Goal: Task Accomplishment & Management: Manage account settings

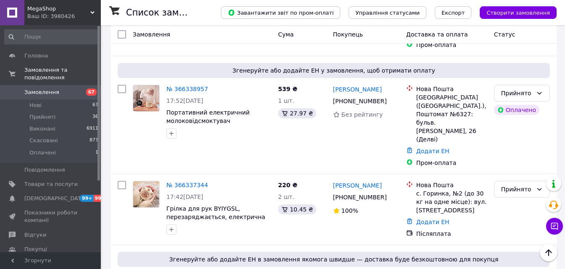
scroll to position [168, 0]
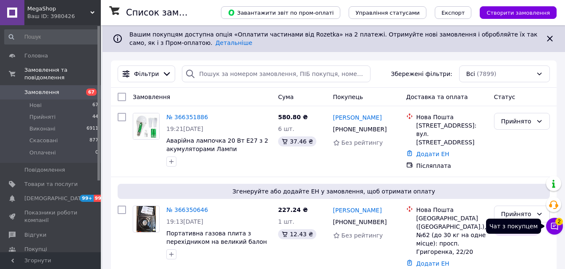
click at [558, 228] on button "Чат з покупцем 2" at bounding box center [554, 226] width 17 height 17
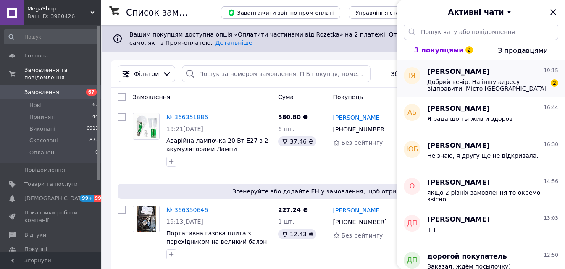
click at [453, 91] on span "Добрий вечір. На іншу адресу відправити. Місто [GEOGRAPHIC_DATA] ,відділення но…" at bounding box center [486, 85] width 119 height 13
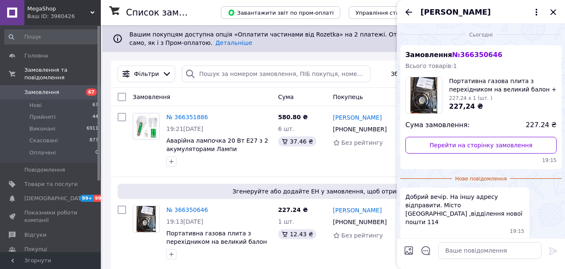
scroll to position [19, 0]
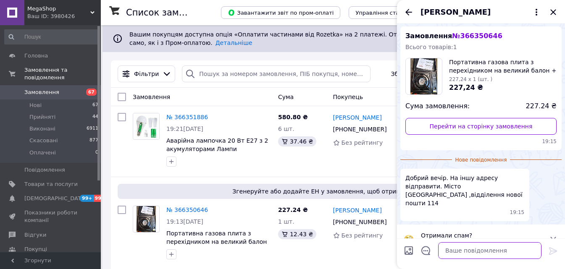
click at [469, 249] on textarea at bounding box center [489, 250] width 103 height 17
type textarea "s"
type textarea "d"
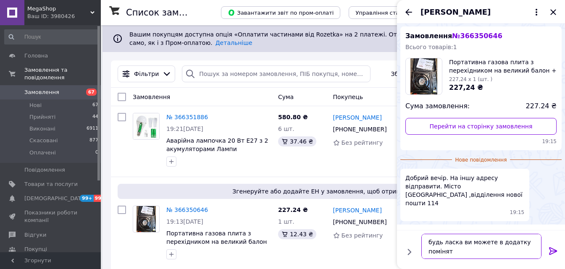
type textarea "будь ласка ви можете в додатку поміняти"
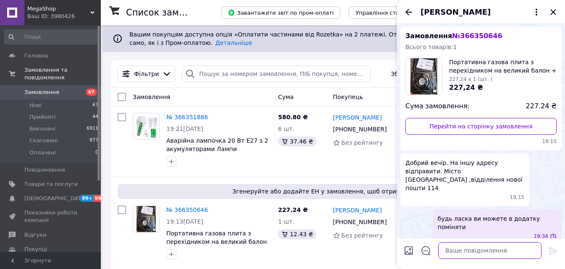
scroll to position [4, 0]
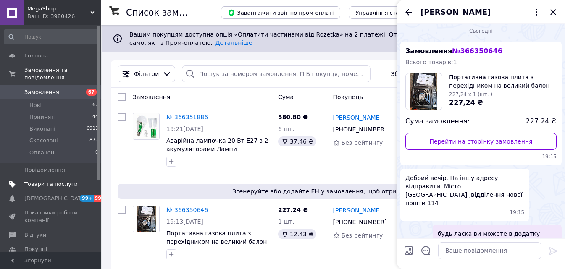
click at [52, 181] on span "Товари та послуги" at bounding box center [50, 185] width 53 height 8
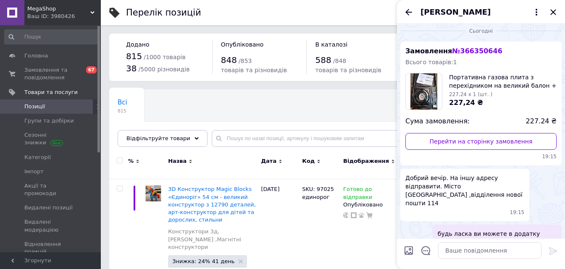
drag, startPoint x: 553, startPoint y: 13, endPoint x: 171, endPoint y: 151, distance: 406.5
click at [553, 12] on icon "Закрити" at bounding box center [552, 11] width 5 height 5
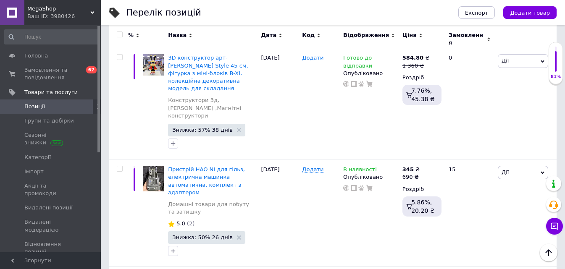
scroll to position [714, 0]
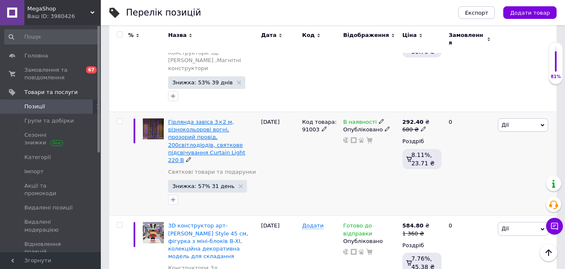
click at [179, 119] on span "Гірлянда завіса 3×2 м, різнокольорові вогні, прозорий провід, 200світлодіодів, …" at bounding box center [206, 141] width 77 height 45
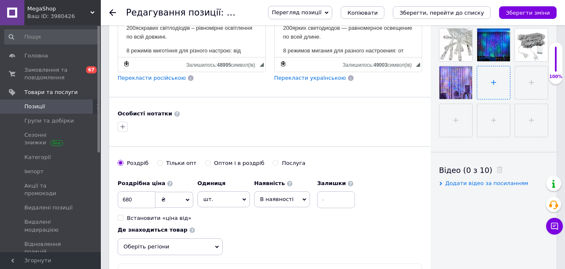
click at [490, 85] on input "file" at bounding box center [493, 82] width 33 height 33
type input "C:\fakepath\2644e547-d982-4510-ad3c-98ce77a7c813.jpeg"
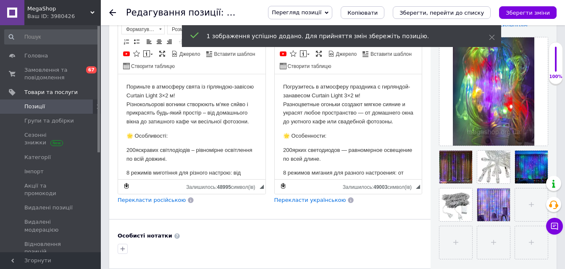
scroll to position [210, 0]
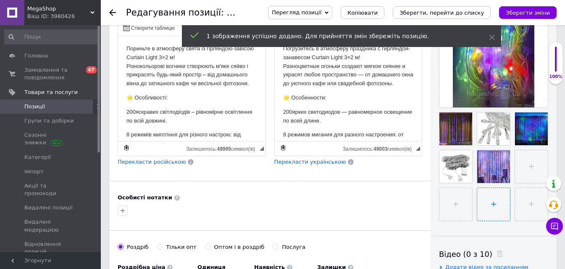
click at [491, 203] on input "file" at bounding box center [493, 204] width 33 height 33
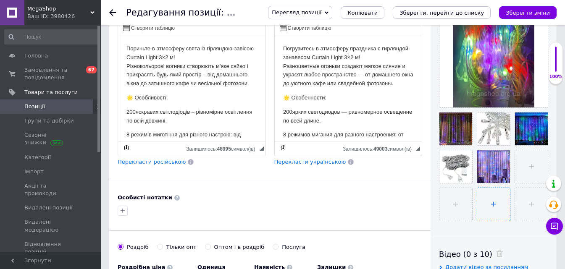
type input "C:\fakepath\30f61481-6b8e-49b1-b47e-25af6161b0cb.jpeg"
click at [443, 203] on input "file" at bounding box center [455, 204] width 33 height 33
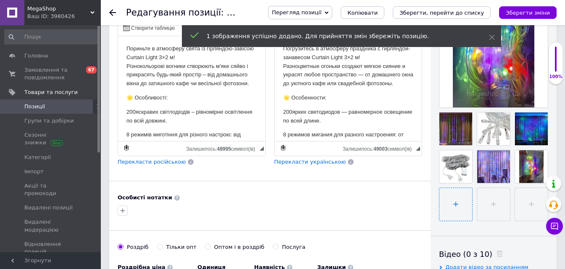
type input "C:\fakepath\6565471e-f3d6-4ff9-9a9c-2d9fb3c9120c.jpeg"
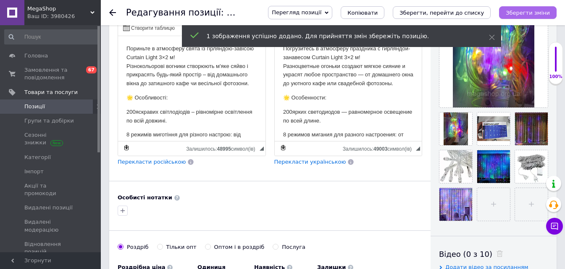
click at [540, 10] on icon "Зберегти зміни" at bounding box center [528, 13] width 44 height 6
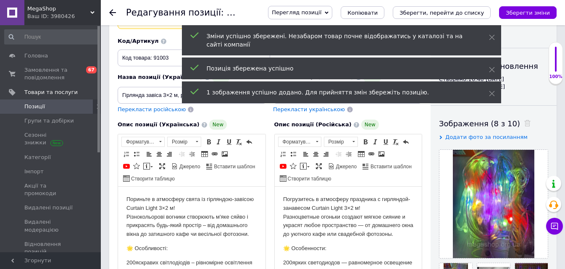
scroll to position [0, 0]
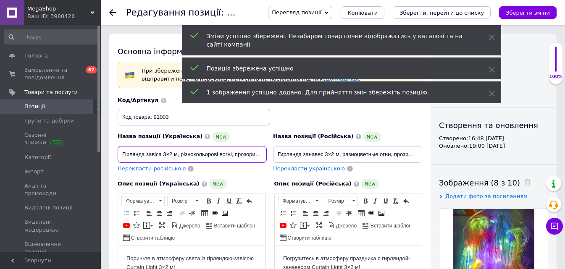
click at [178, 155] on input "Гірлянда завіса 3×2 м, різнокольорові вогні, прозорий провід, 200світлодіодів, …" at bounding box center [192, 154] width 149 height 17
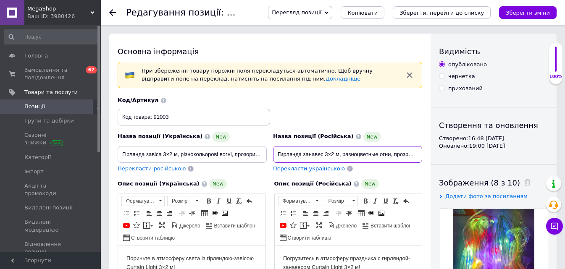
click at [297, 148] on input "Гирлянда занавес 3×2 м, разноцветные огни, прозрачный провод, 200 светодиодо,Cu…" at bounding box center [347, 154] width 149 height 17
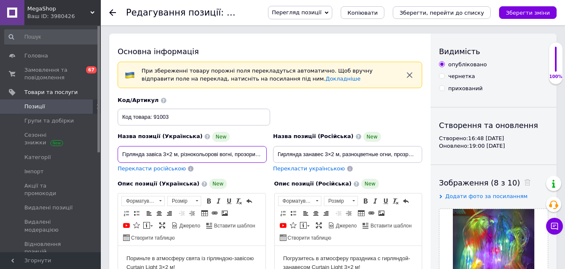
click at [190, 146] on input "Гірлянда завіса 3×2 м, різнокольорові вогні, прозорий провід, 200світлодіодів, …" at bounding box center [192, 154] width 149 height 17
paste input "світлодіодо,Curtain Light"
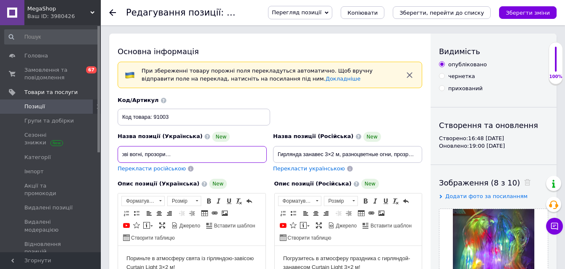
type input "Гірлянда завіса 3×2 м, різнокольорові вогні, прозорий провід, 200 світлодіодо,C…"
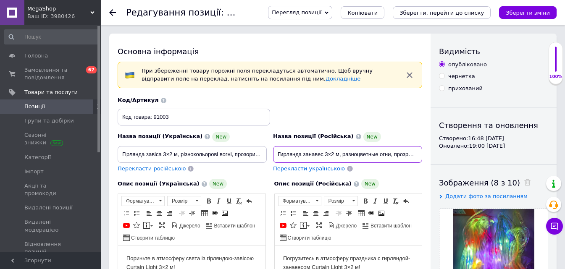
click at [307, 152] on input "Гирлянда занавес 3×2 м, разноцветные огни, прозрачный провод, 200 светодиодо,Cu…" at bounding box center [347, 154] width 149 height 17
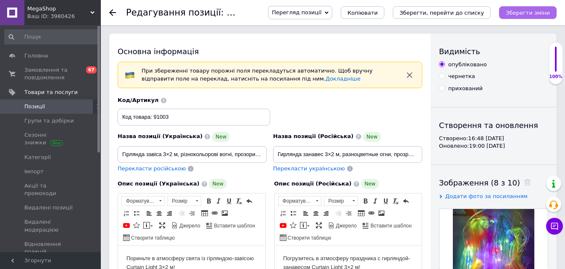
click at [530, 7] on button "Зберегти зміни" at bounding box center [528, 12] width 58 height 13
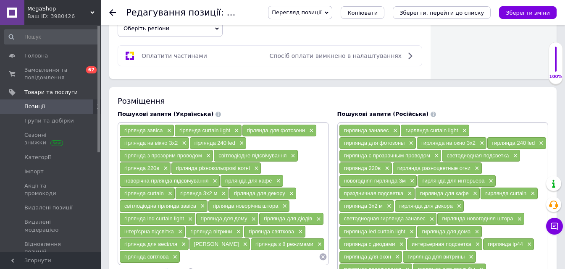
scroll to position [798, 0]
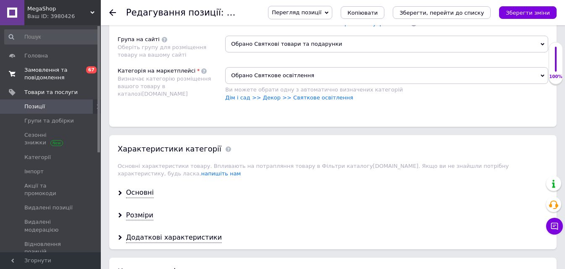
click at [52, 73] on span "Замовлення та повідомлення" at bounding box center [50, 73] width 53 height 15
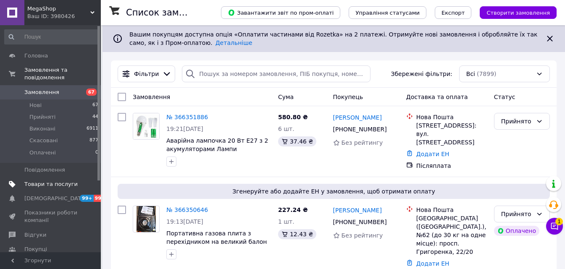
click at [50, 181] on span "Товари та послуги" at bounding box center [50, 185] width 53 height 8
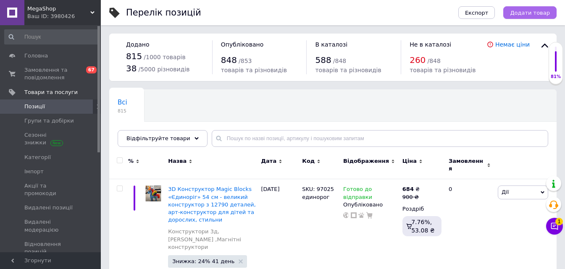
click at [525, 16] on span "Додати товар" at bounding box center [530, 13] width 40 height 6
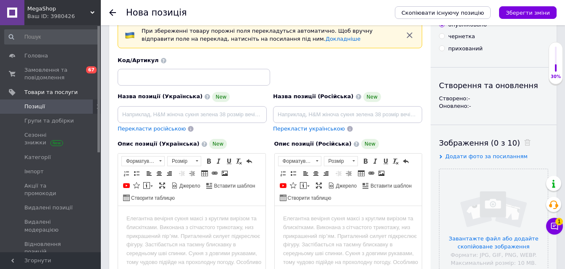
scroll to position [84, 0]
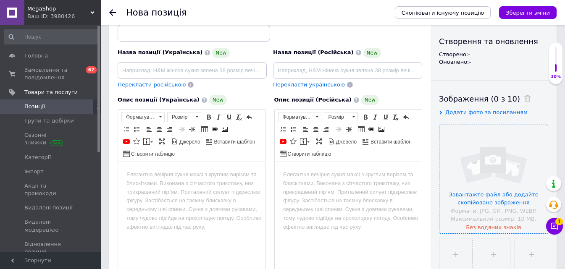
click at [500, 149] on input "file" at bounding box center [493, 179] width 108 height 108
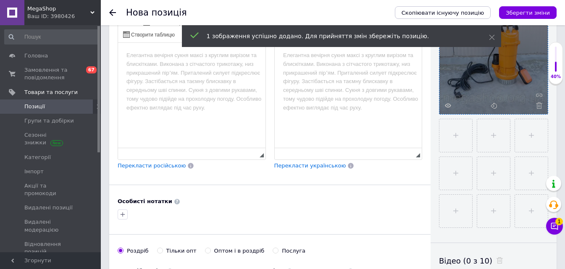
scroll to position [210, 0]
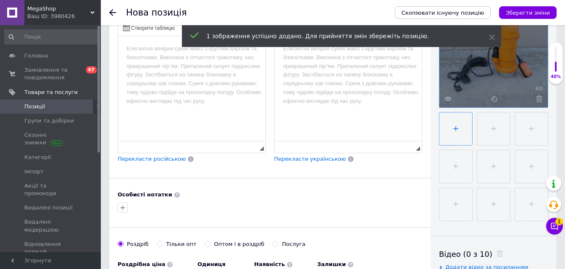
click at [459, 126] on input "file" at bounding box center [455, 129] width 33 height 33
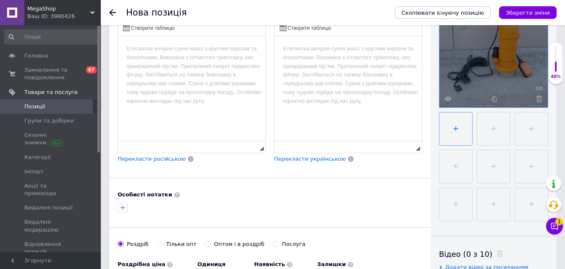
type input "C:\fakepath\594581860.webp"
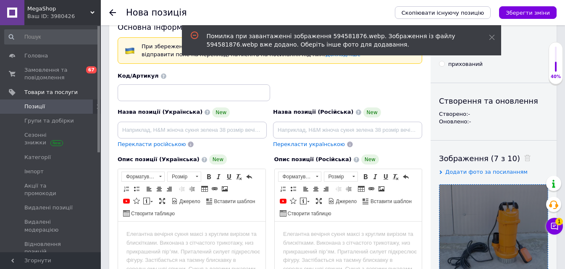
scroll to position [0, 0]
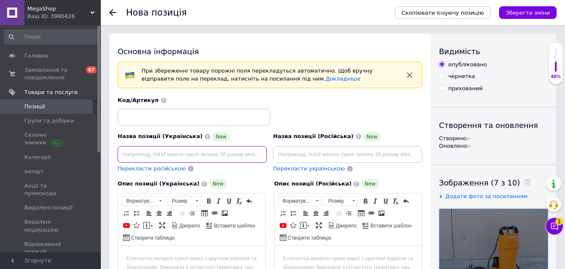
click at [199, 161] on input at bounding box center [192, 154] width 149 height 17
paste input "Дренажний насос 5m-1 3150W 220V — фекальний насос 4.2 HP для каналізації та від…"
type input "Дренажний насос 5m-1 3150W 220V — фекальний насос 4.2 HP для каналізації та від…"
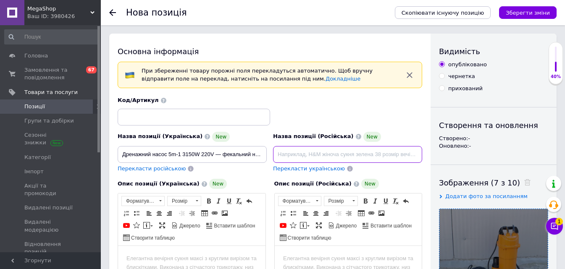
click at [315, 159] on input at bounding box center [347, 154] width 149 height 17
paste input "Дренажный насос 5m-1 3150W 220V — фекальный насос 4.2 HP для канализации и отка…"
type input "Дренажный насос 5m-1 3150W 220V — фекальный насос 4.2 HP для канализации и отка…"
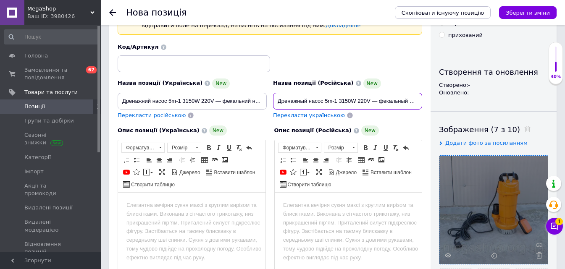
scroll to position [126, 0]
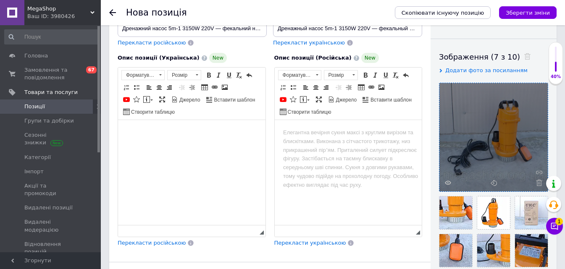
click at [179, 146] on html at bounding box center [191, 133] width 147 height 26
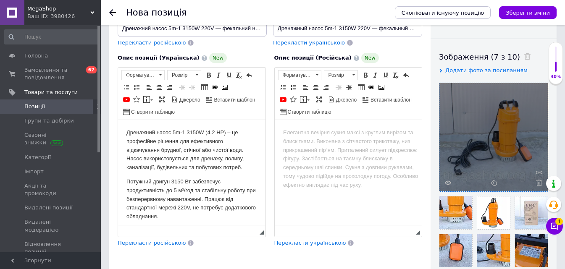
scroll to position [495, 0]
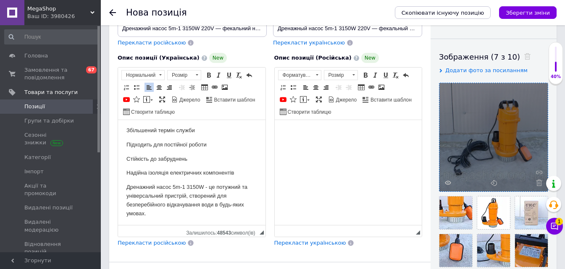
click at [323, 146] on html at bounding box center [347, 133] width 147 height 26
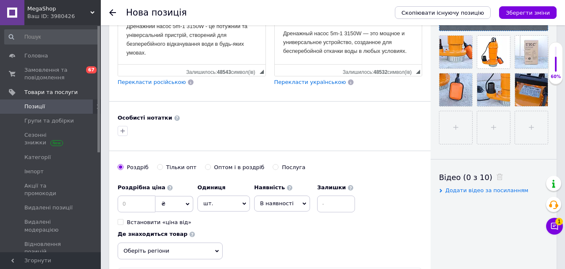
scroll to position [294, 0]
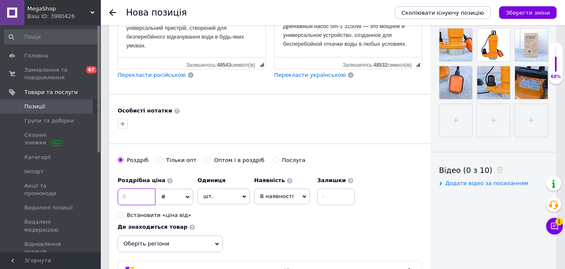
click at [144, 200] on input at bounding box center [137, 197] width 38 height 17
type input "2700"
drag, startPoint x: 277, startPoint y: 195, endPoint x: 278, endPoint y: 199, distance: 4.7
click at [278, 195] on span "В наявності" at bounding box center [277, 196] width 34 height 6
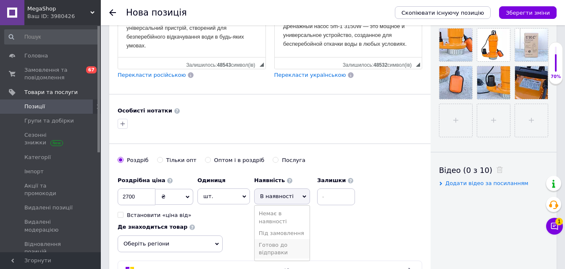
click at [273, 245] on li "Готово до відправки" at bounding box center [281, 248] width 55 height 19
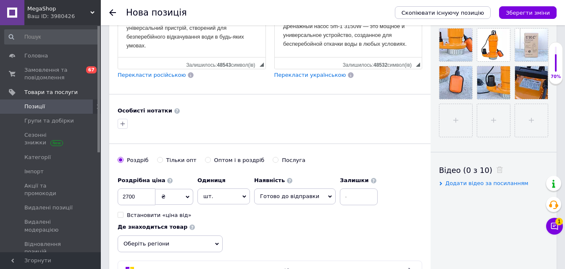
click at [212, 115] on div "Особисті нотатки" at bounding box center [270, 119] width 304 height 24
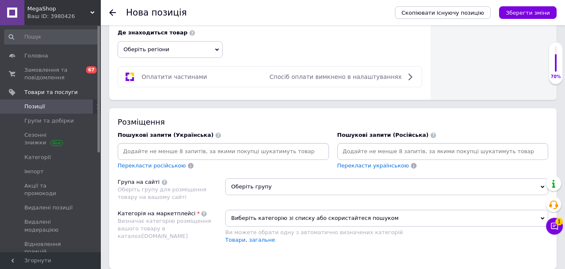
scroll to position [588, 0]
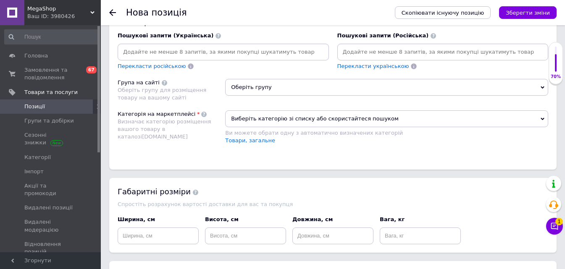
click at [239, 45] on div at bounding box center [223, 52] width 211 height 17
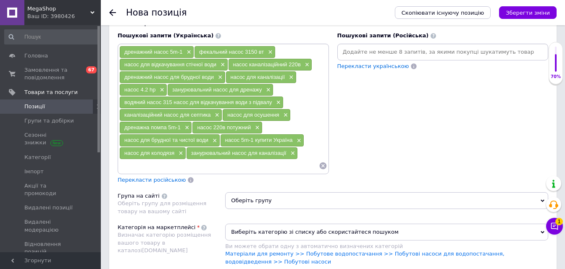
click at [359, 55] on input at bounding box center [443, 52] width 208 height 13
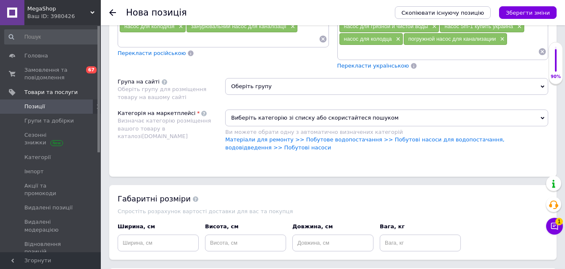
scroll to position [714, 0]
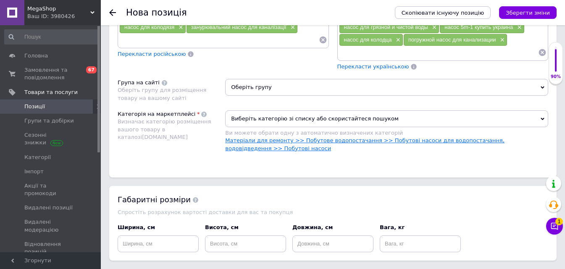
click at [283, 140] on link "Матеріали для ремонту >> Побутове водопостачання >> Побутові насоси для водопос…" at bounding box center [364, 144] width 279 height 14
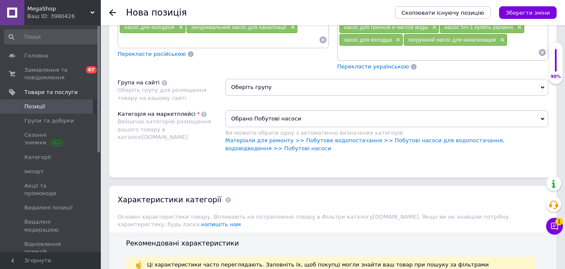
click at [260, 87] on span "Оберіть групу" at bounding box center [386, 87] width 323 height 17
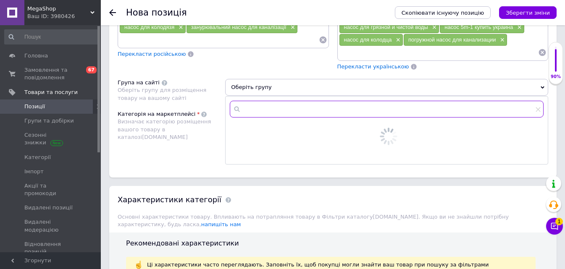
click at [271, 115] on input "text" at bounding box center [387, 109] width 314 height 17
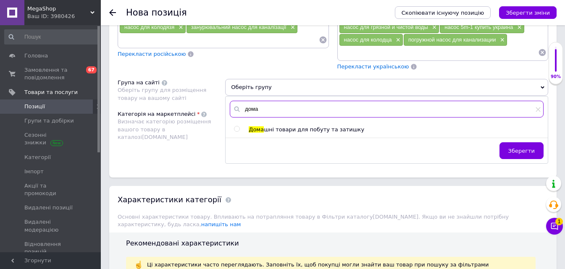
type input "дома"
click at [271, 131] on span "шні товари для побуту та затишку" at bounding box center [314, 129] width 100 height 6
radio input "true"
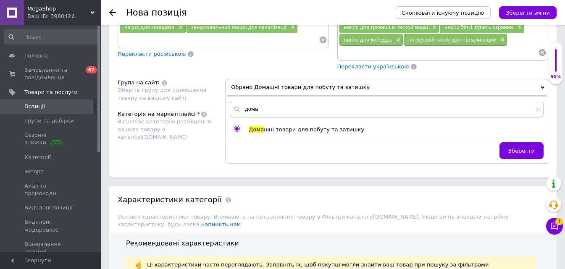
click at [169, 115] on div "Категорія на маркетплейсі" at bounding box center [157, 114] width 78 height 8
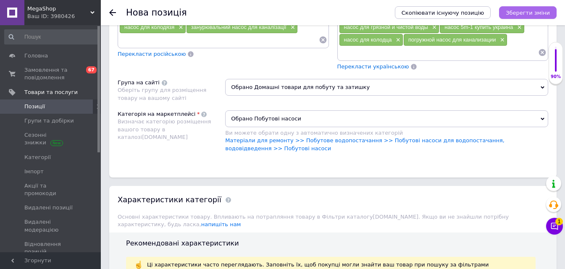
click at [524, 11] on icon "Зберегти зміни" at bounding box center [528, 13] width 44 height 6
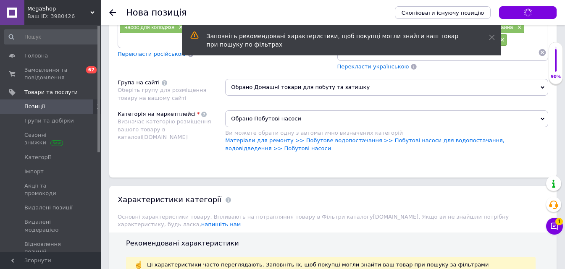
scroll to position [924, 0]
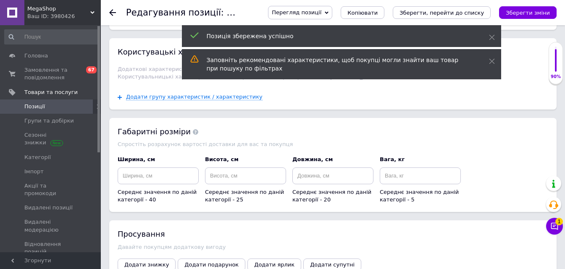
scroll to position [1218, 0]
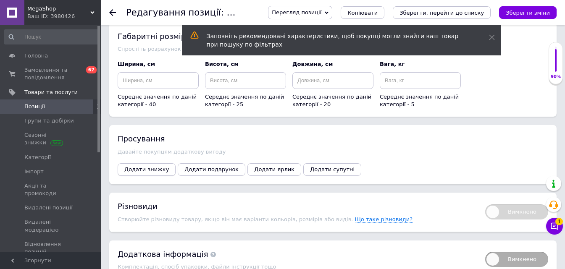
click at [136, 163] on button "Додати знижку" at bounding box center [147, 169] width 58 height 13
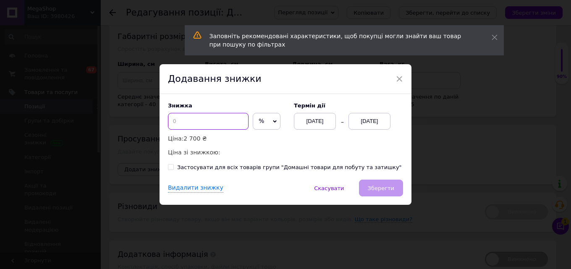
click at [199, 120] on input at bounding box center [208, 121] width 81 height 17
click at [199, 120] on input "25" at bounding box center [208, 121] width 81 height 17
click at [199, 120] on input "20" at bounding box center [208, 121] width 81 height 17
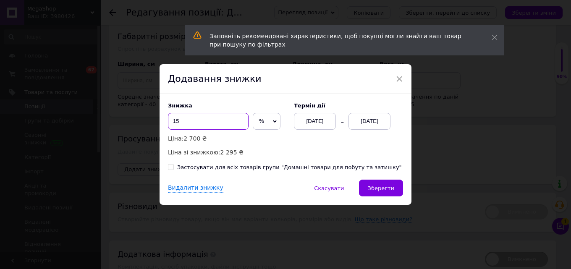
click at [199, 120] on input "15" at bounding box center [208, 121] width 81 height 17
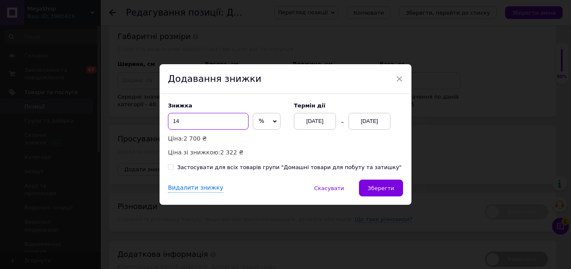
click at [199, 120] on input "14" at bounding box center [208, 121] width 81 height 17
type input "13"
click at [366, 122] on div "[DATE]" at bounding box center [370, 121] width 42 height 17
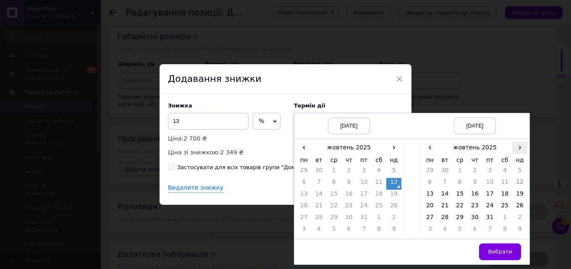
click at [521, 150] on span "›" at bounding box center [519, 148] width 15 height 12
click at [458, 220] on td "26" at bounding box center [459, 219] width 15 height 12
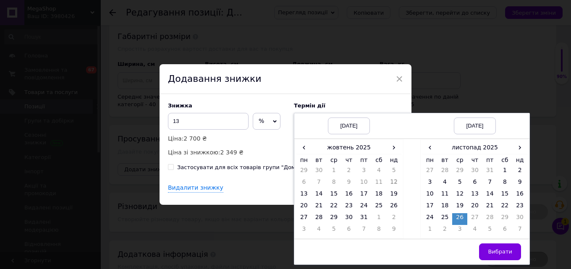
drag, startPoint x: 494, startPoint y: 251, endPoint x: 391, endPoint y: 212, distance: 109.9
click at [493, 251] on span "Вибрати" at bounding box center [500, 252] width 24 height 6
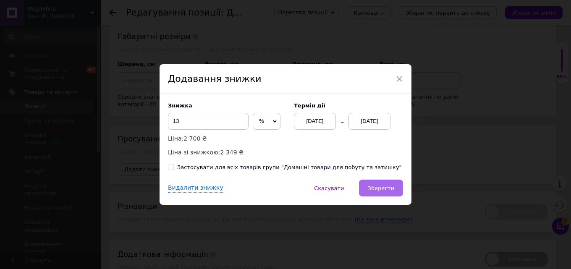
click at [384, 188] on span "Зберегти" at bounding box center [381, 188] width 26 height 6
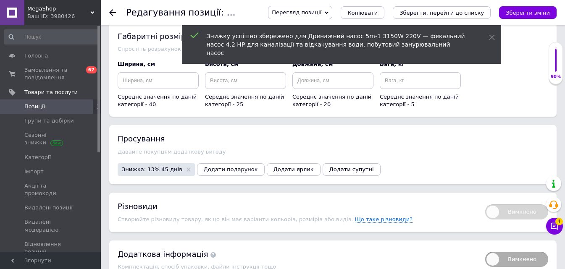
click at [540, 13] on icon "Зберегти зміни" at bounding box center [528, 13] width 44 height 6
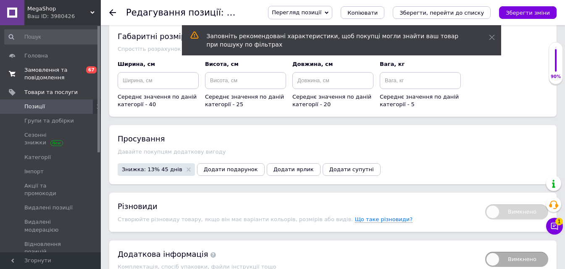
click at [42, 73] on span "Замовлення та повідомлення" at bounding box center [50, 73] width 53 height 15
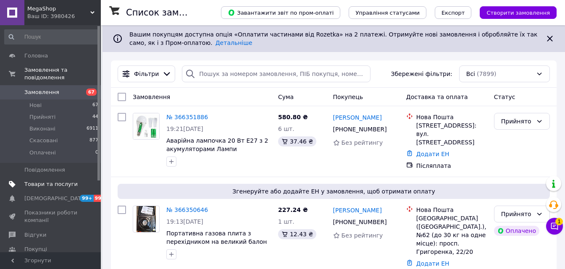
click at [32, 177] on link "Товари та послуги" at bounding box center [51, 184] width 103 height 14
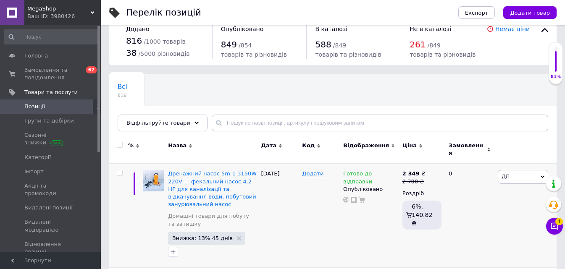
scroll to position [42, 0]
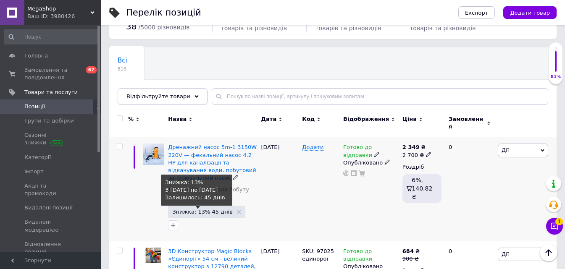
click at [203, 209] on span "Знижка: 13% 45 днів" at bounding box center [202, 211] width 60 height 5
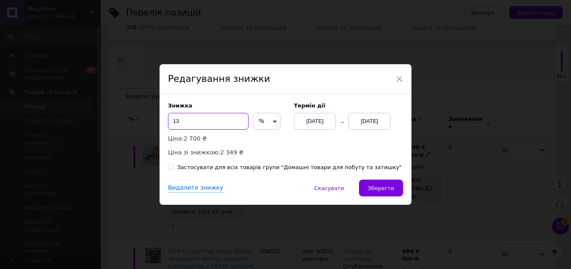
click at [211, 119] on input "13" at bounding box center [208, 121] width 81 height 17
type input "1"
type input "15"
click at [374, 189] on span "Зберегти" at bounding box center [381, 188] width 26 height 6
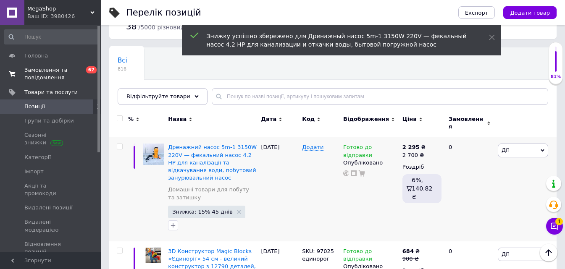
click at [43, 70] on span "Замовлення та повідомлення" at bounding box center [50, 73] width 53 height 15
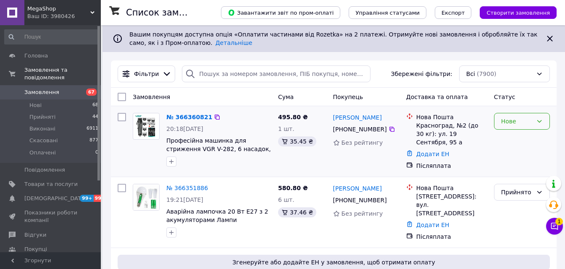
click at [517, 123] on div "Нове" at bounding box center [516, 121] width 31 height 9
click at [516, 142] on li "Прийнято" at bounding box center [521, 139] width 55 height 15
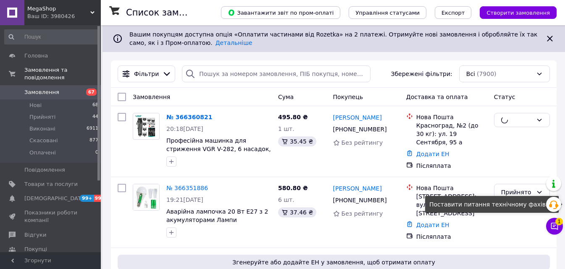
click at [558, 225] on button "Чат з покупцем 1" at bounding box center [554, 226] width 17 height 17
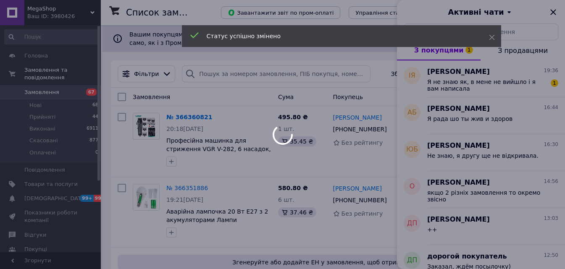
click at [503, 73] on div at bounding box center [282, 134] width 565 height 269
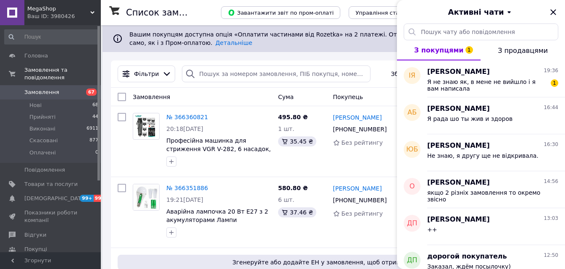
click at [480, 82] on span "Я не знаю як, в мене не вийшло і я вам написала" at bounding box center [486, 85] width 119 height 13
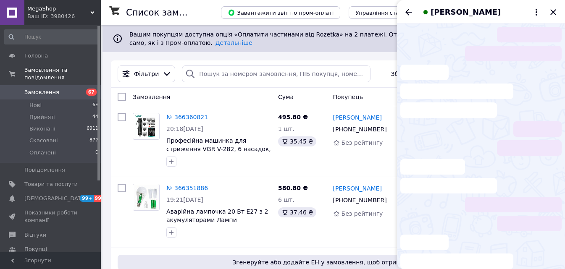
scroll to position [58, 0]
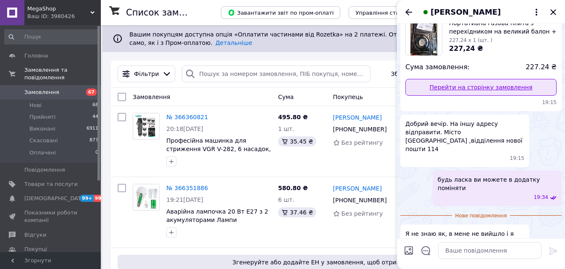
click at [498, 92] on link "Перейти на сторінку замовлення" at bounding box center [480, 87] width 151 height 17
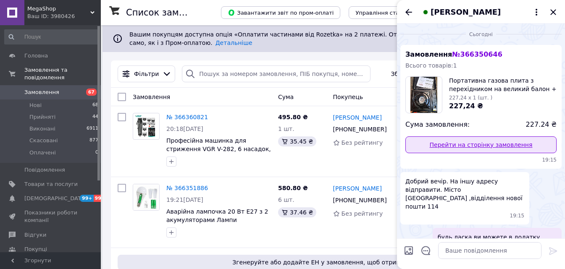
scroll to position [0, 0]
click at [475, 142] on link "Перейти на сторінку замовлення" at bounding box center [480, 145] width 151 height 17
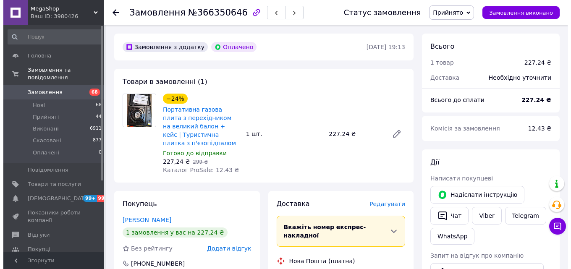
scroll to position [168, 0]
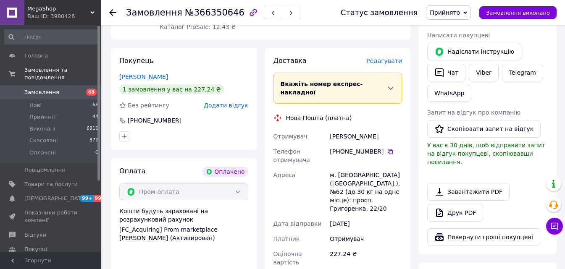
click at [389, 58] on span "Редагувати" at bounding box center [384, 61] width 36 height 7
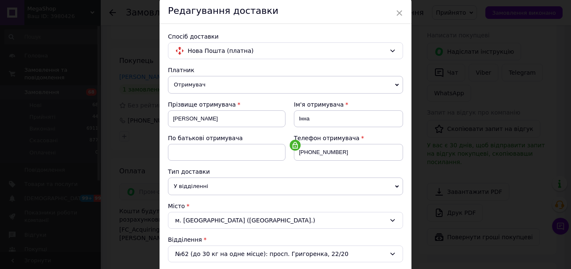
scroll to position [126, 0]
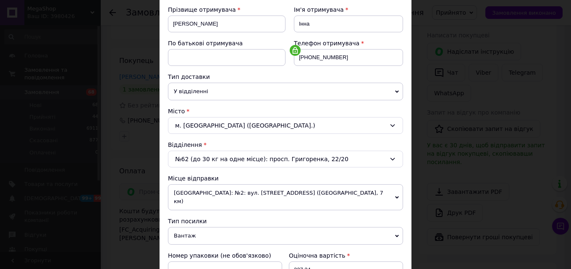
click at [223, 126] on div "м. [GEOGRAPHIC_DATA] ([GEOGRAPHIC_DATA].)" at bounding box center [285, 125] width 235 height 17
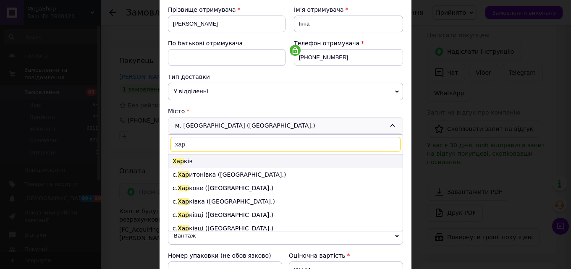
type input "хар"
click at [197, 157] on li "Хар ків" at bounding box center [285, 161] width 234 height 13
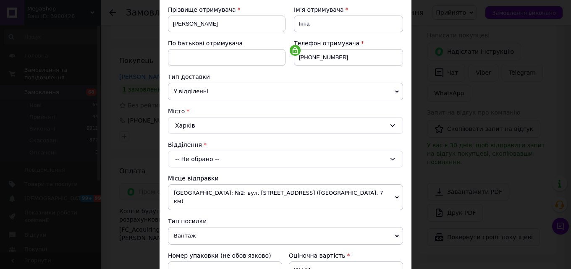
click at [207, 193] on span "[GEOGRAPHIC_DATA]: №2: вул. [STREET_ADDRESS] ([GEOGRAPHIC_DATA], 7 км)" at bounding box center [285, 197] width 235 height 26
click at [216, 162] on div "-- Не обрано --" at bounding box center [285, 159] width 235 height 17
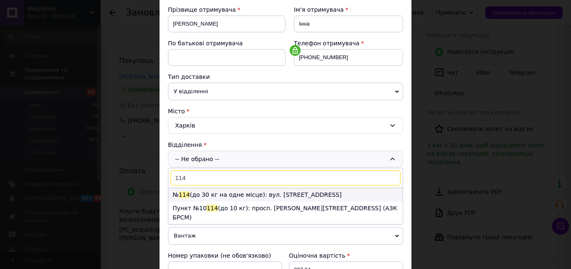
type input "114"
click at [212, 193] on li "№ 114 (до 30 кг на одне місце): вул. [STREET_ADDRESS]" at bounding box center [285, 194] width 234 height 13
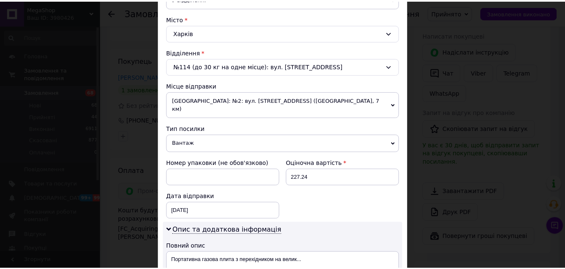
scroll to position [336, 0]
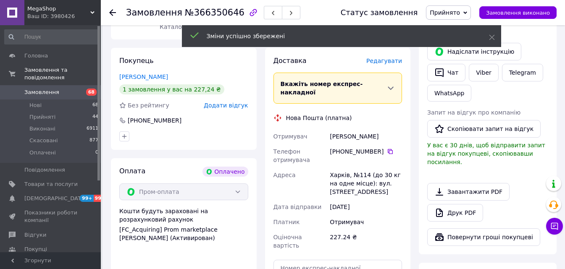
drag, startPoint x: 327, startPoint y: 157, endPoint x: 363, endPoint y: 186, distance: 46.3
click at [363, 186] on div "Отримувач [PERSON_NAME] Телефон отримувача [PHONE_NUMBER]   Адреса Харків, №114…" at bounding box center [338, 191] width 132 height 124
copy div "Адреса Харків, №114 (до 30 кг на одне місце): вул. [STREET_ADDRESS]"
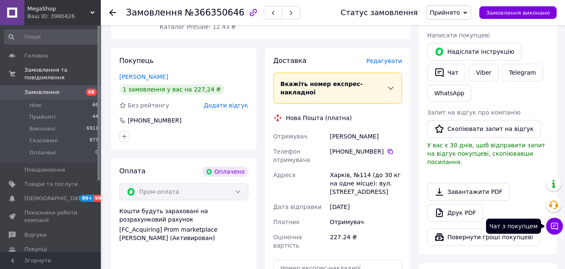
click at [557, 228] on icon at bounding box center [554, 226] width 7 height 7
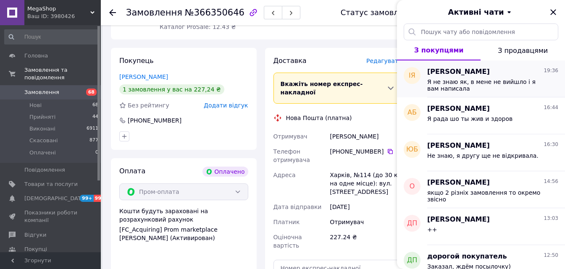
click at [461, 78] on div "Я не знаю як, в мене не вийшло і я вам написала" at bounding box center [492, 84] width 131 height 15
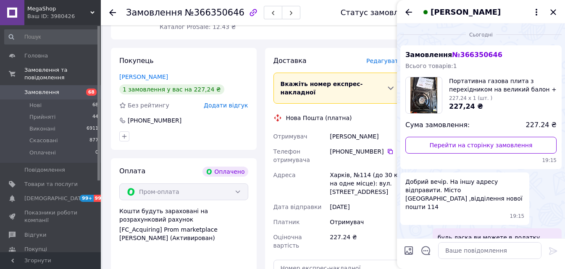
scroll to position [43, 0]
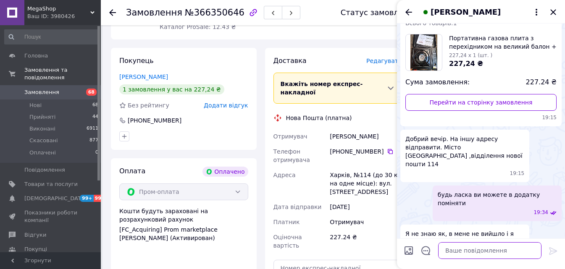
click at [464, 245] on textarea at bounding box center [489, 250] width 103 height 17
paste textarea "Харків, №114 (до 30 кг на одне місце): вул. [STREET_ADDRESS]"
type textarea "Харків, №114 (до 30 кг на одне місце): вул. [STREET_ADDRESS]"
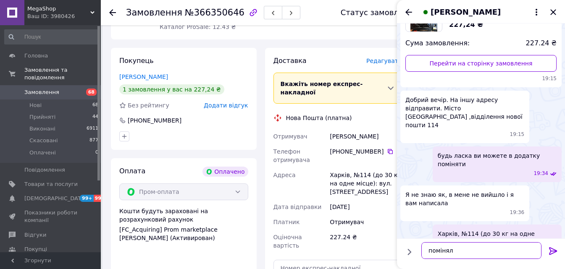
type textarea "поміняли"
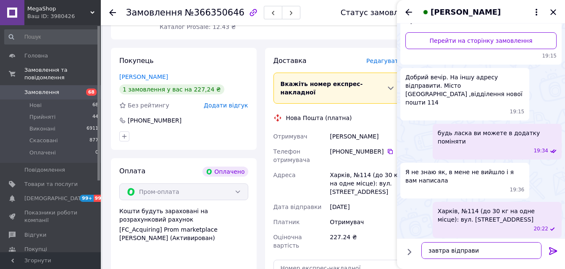
type textarea "завтра відправим"
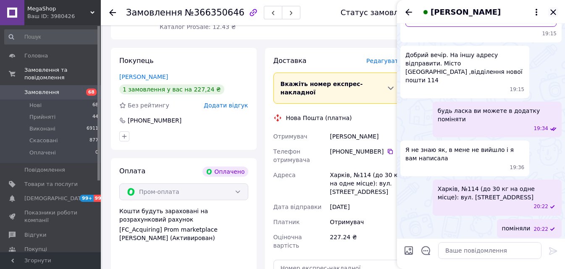
click at [549, 16] on icon "Закрити" at bounding box center [553, 12] width 10 height 10
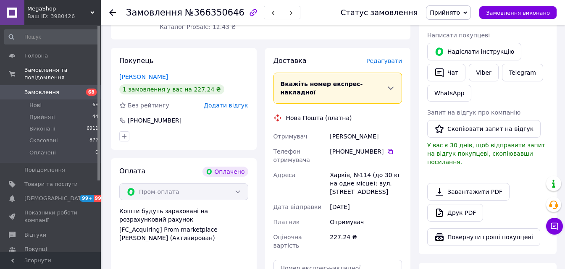
click at [45, 89] on span "Замовлення" at bounding box center [41, 93] width 35 height 8
